Goal: Transaction & Acquisition: Subscribe to service/newsletter

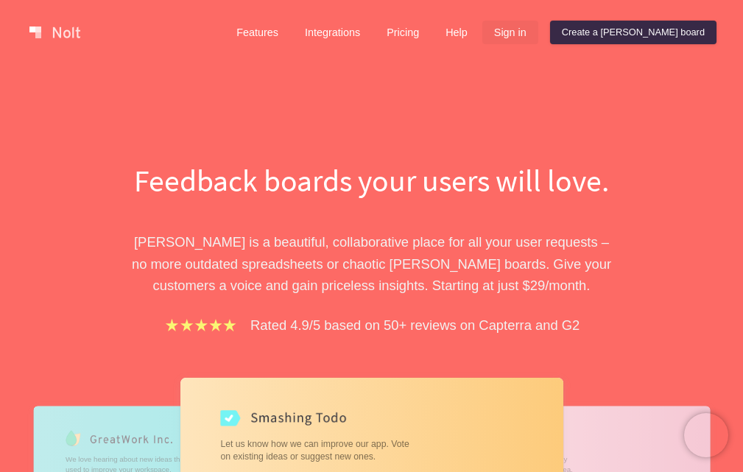
click at [538, 33] on link "Sign in" at bounding box center [510, 33] width 56 height 24
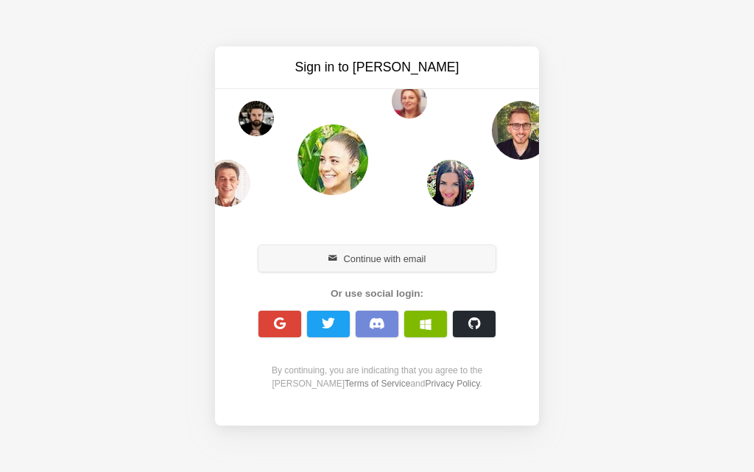
click at [378, 261] on button "Continue with email" at bounding box center [376, 258] width 237 height 26
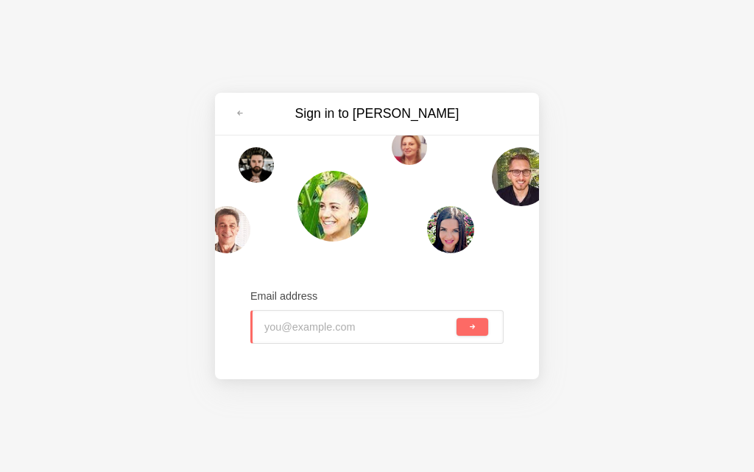
type input "dpj35844@jioso.com"
click at [467, 329] on button "submit" at bounding box center [472, 327] width 32 height 18
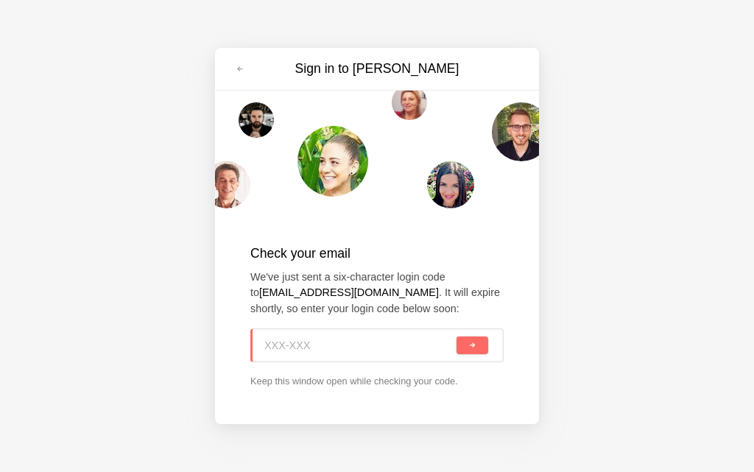
paste input "N34-U01"
type input "N34-U01"
click at [470, 344] on span "submit" at bounding box center [472, 345] width 8 height 8
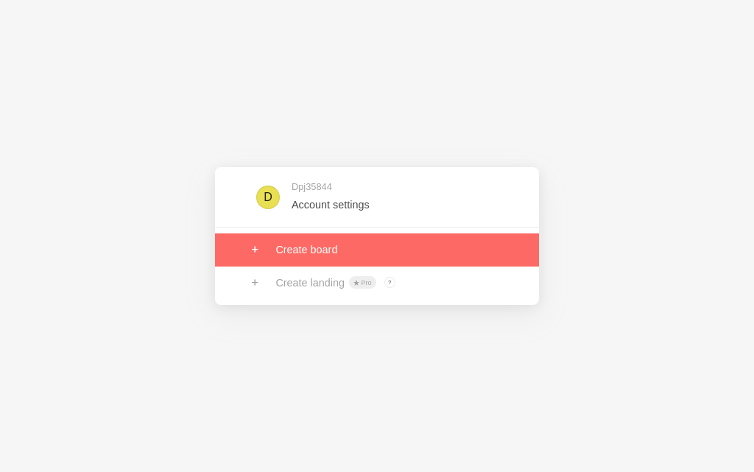
click at [346, 263] on link at bounding box center [377, 249] width 324 height 32
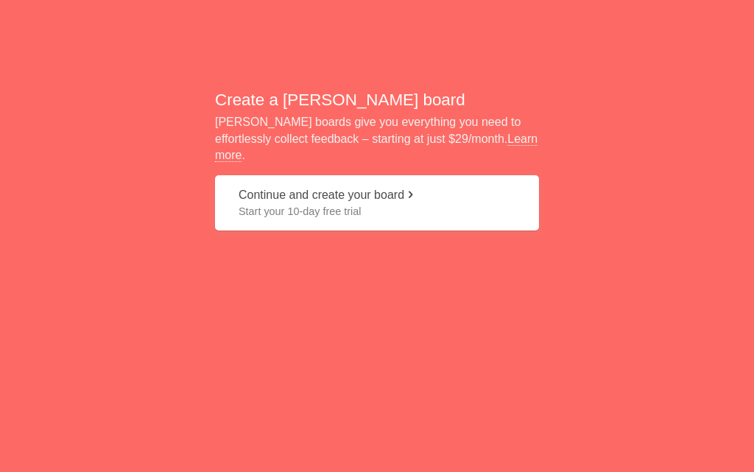
click at [342, 204] on span "Start your 10-day free trial" at bounding box center [376, 211] width 277 height 15
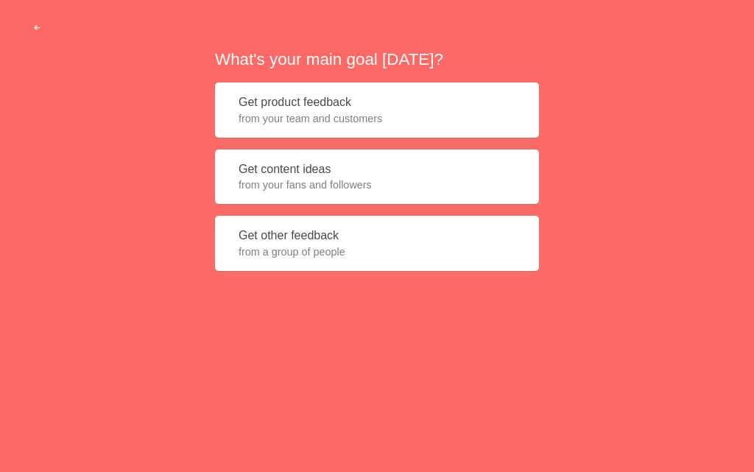
click at [279, 169] on button "Get content ideas from your fans and followers" at bounding box center [377, 176] width 324 height 55
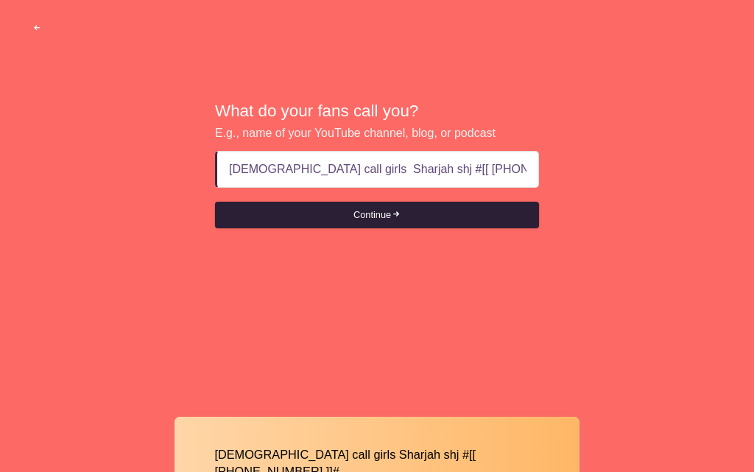
click at [360, 204] on form "[DEMOGRAPHIC_DATA] call girls Sharjah shj #[[ [PHONE_NUMBER] ]]# Continue" at bounding box center [377, 189] width 324 height 77
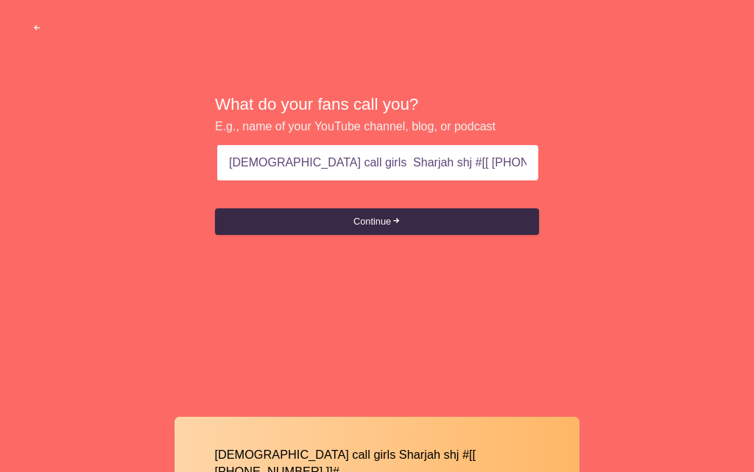
click at [516, 159] on input "[DEMOGRAPHIC_DATA] call girls Sharjah shj #[[ [PHONE_NUMBER] ]]#" at bounding box center [377, 162] width 297 height 35
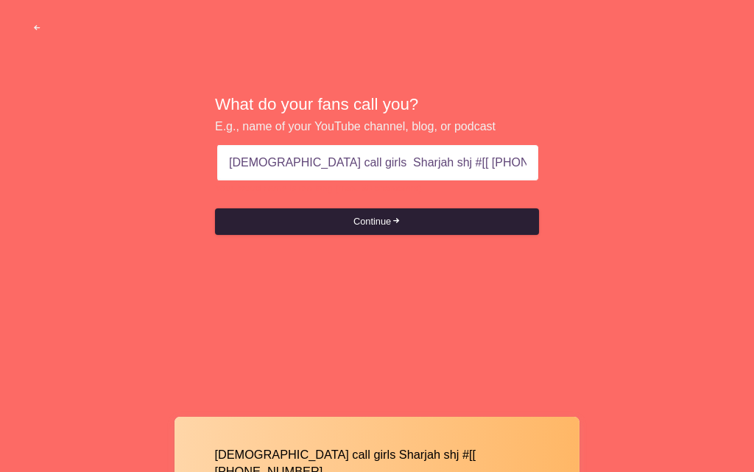
click at [350, 224] on button "Continue" at bounding box center [377, 221] width 324 height 26
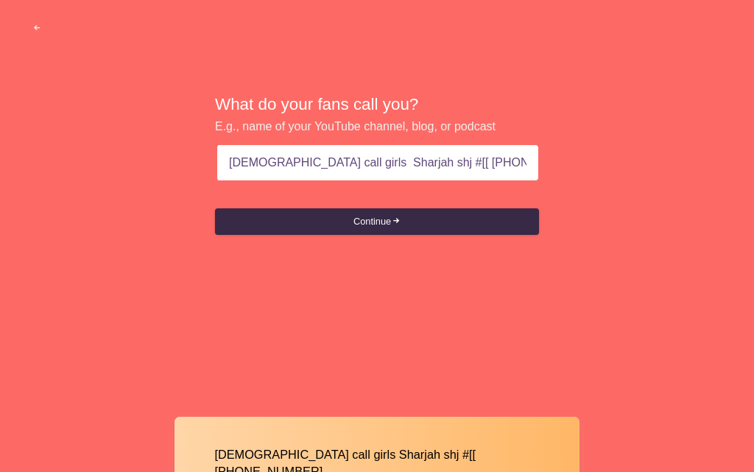
click at [386, 166] on input "[DEMOGRAPHIC_DATA] call girls Sharjah shj #[[ [PHONE_NUMBER]" at bounding box center [377, 162] width 297 height 35
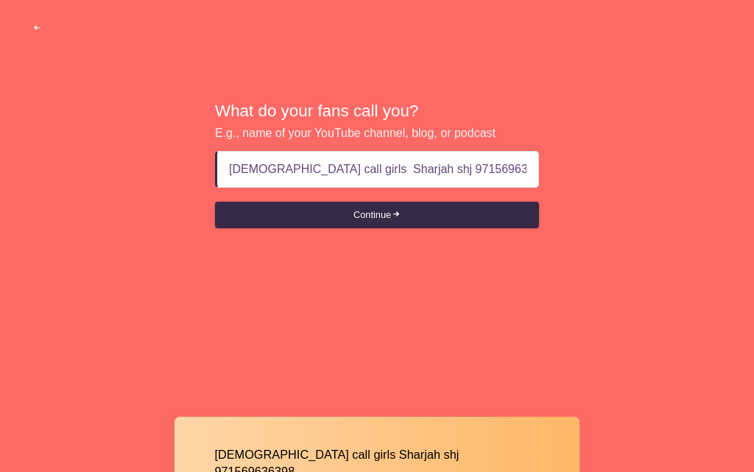
type input "[DEMOGRAPHIC_DATA] call girls Sharjah shj [PHONE_NUMBER]"
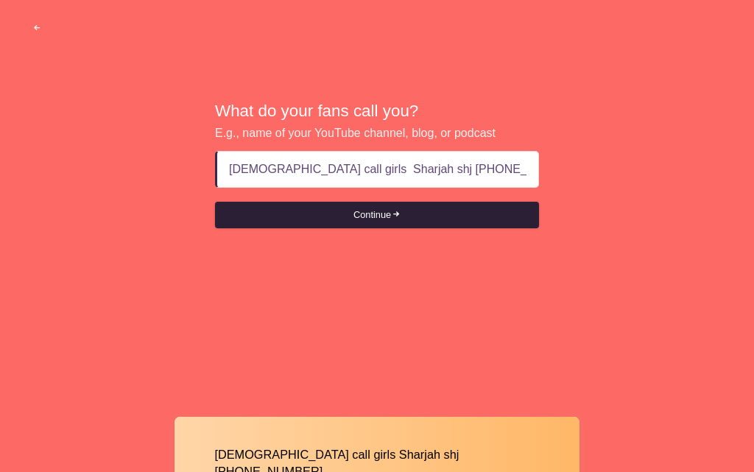
click at [383, 213] on button "Continue" at bounding box center [377, 215] width 324 height 26
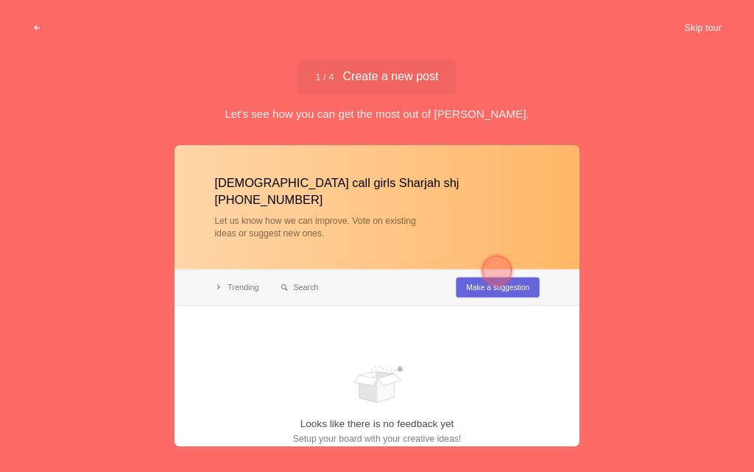
click at [697, 29] on button "Skip tour" at bounding box center [702, 28] width 73 height 26
